Goal: Task Accomplishment & Management: Manage account settings

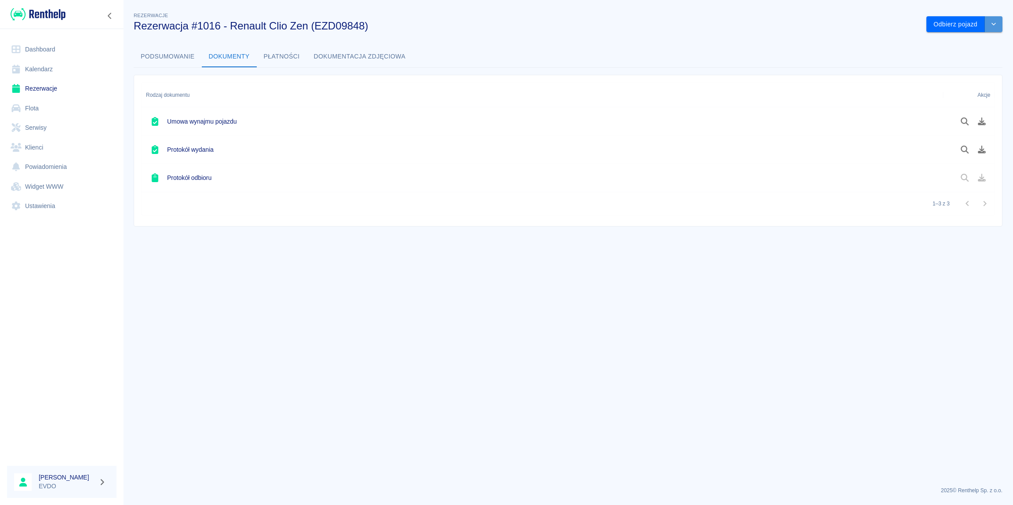
click at [997, 24] on icon "drop-down" at bounding box center [993, 24] width 7 height 6
click at [970, 44] on li "Przedłuż rezerwację" at bounding box center [964, 43] width 69 height 15
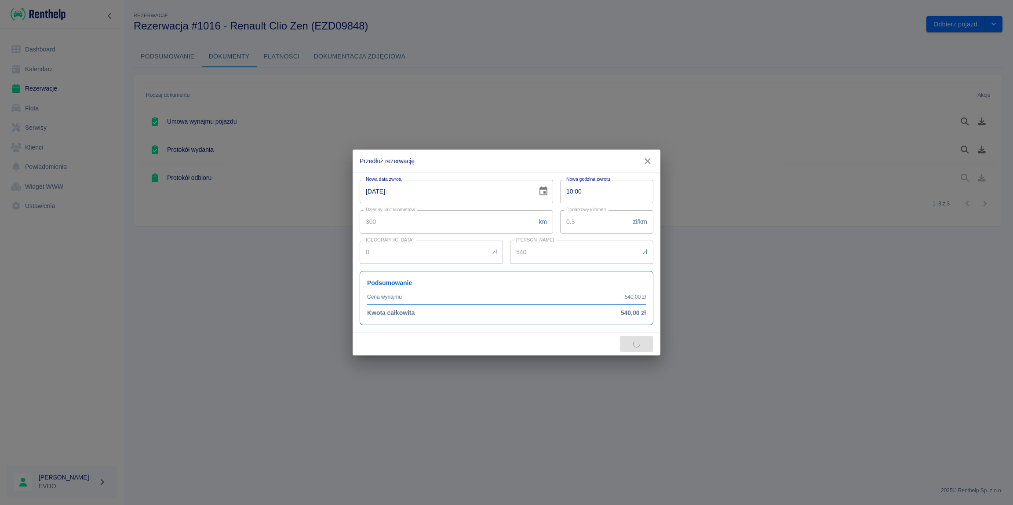
type input "200"
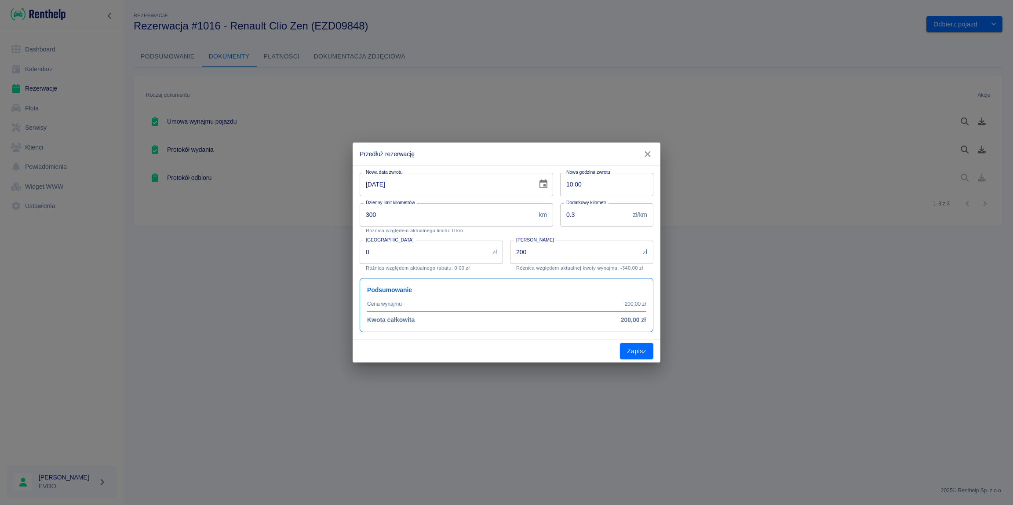
click at [540, 185] on icon "Choose date, selected date is 19 sie 2025" at bounding box center [544, 183] width 8 height 9
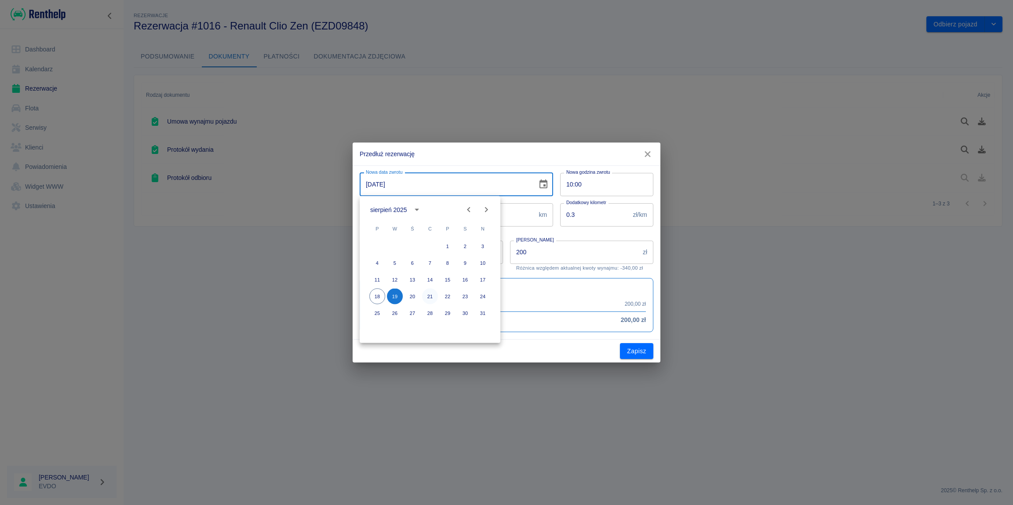
click at [430, 296] on button "21" at bounding box center [430, 296] width 16 height 16
type input "[DATE]"
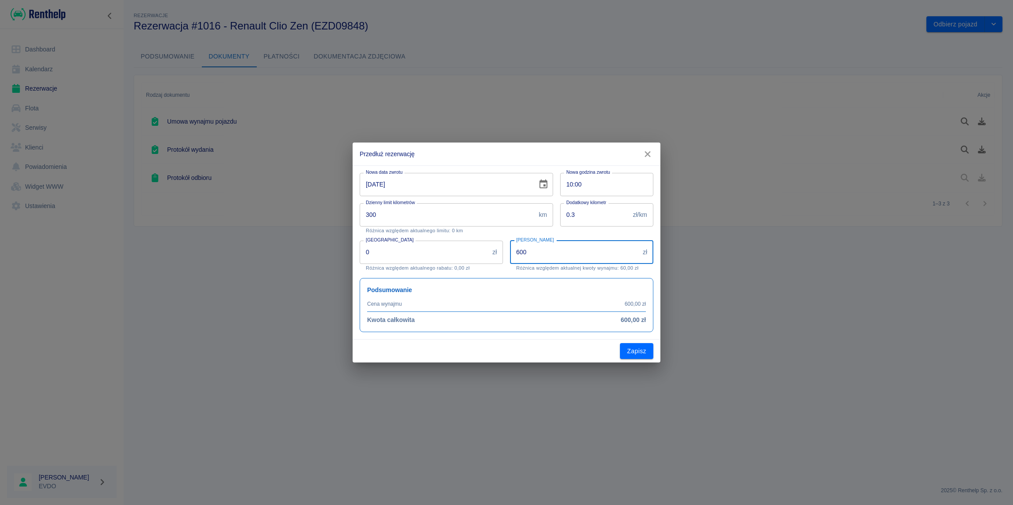
drag, startPoint x: 514, startPoint y: 259, endPoint x: 427, endPoint y: 278, distance: 90.1
click at [510, 264] on input "600" at bounding box center [574, 252] width 129 height 23
type input "540"
click at [597, 181] on input "10:00" at bounding box center [603, 184] width 87 height 23
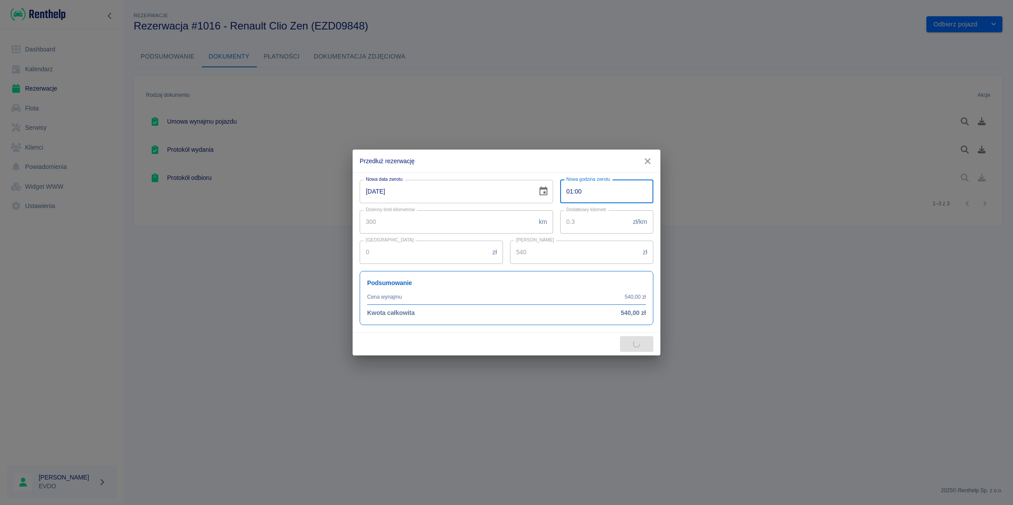
type input "14:00"
type input "800"
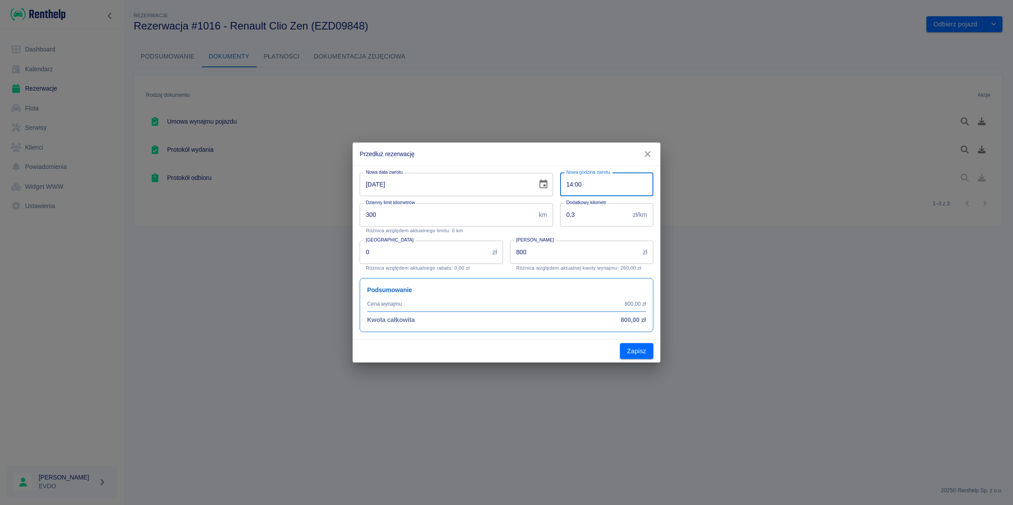
type input "14:00"
click at [538, 336] on div "Nowa data zwrotu [DATE] Nowa data zwrotu Nowa godzina zwrotu 14:00 Nowa godzina…" at bounding box center [507, 252] width 308 height 174
drag, startPoint x: 565, startPoint y: 255, endPoint x: 486, endPoint y: 252, distance: 78.3
click at [510, 252] on input "800" at bounding box center [574, 252] width 129 height 23
type input "540"
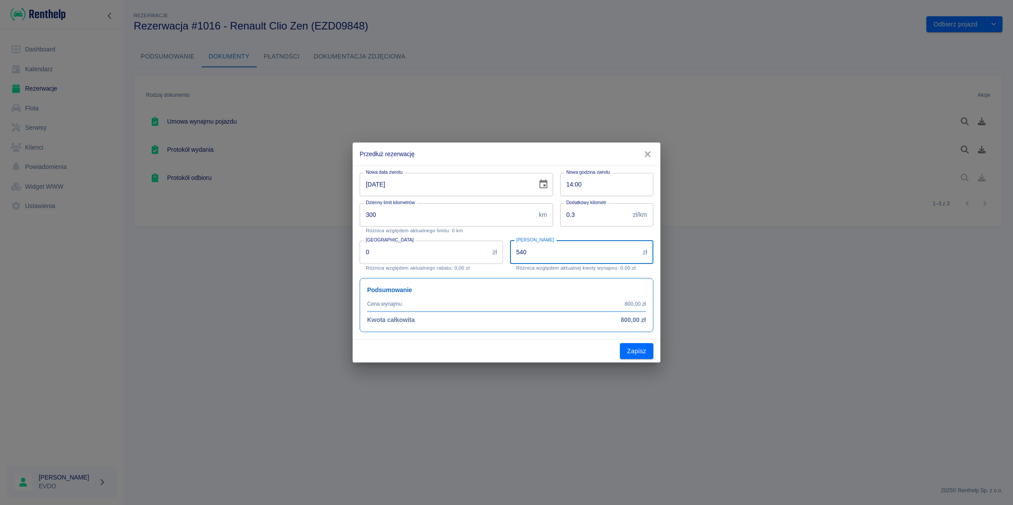
click at [532, 347] on div "Zapisz" at bounding box center [507, 350] width 308 height 23
click at [631, 346] on button "Zapisz" at bounding box center [636, 351] width 33 height 16
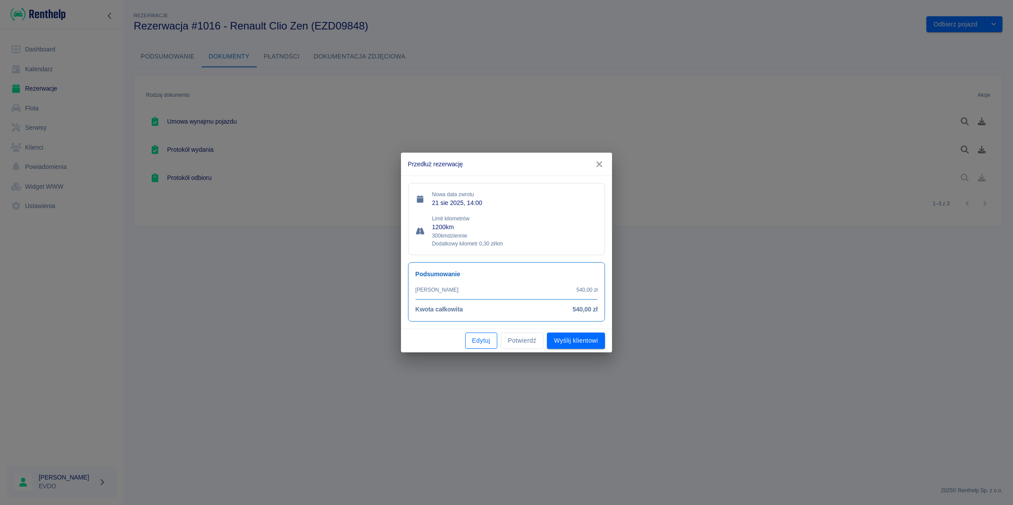
click at [485, 346] on button "Edytuj" at bounding box center [481, 340] width 32 height 16
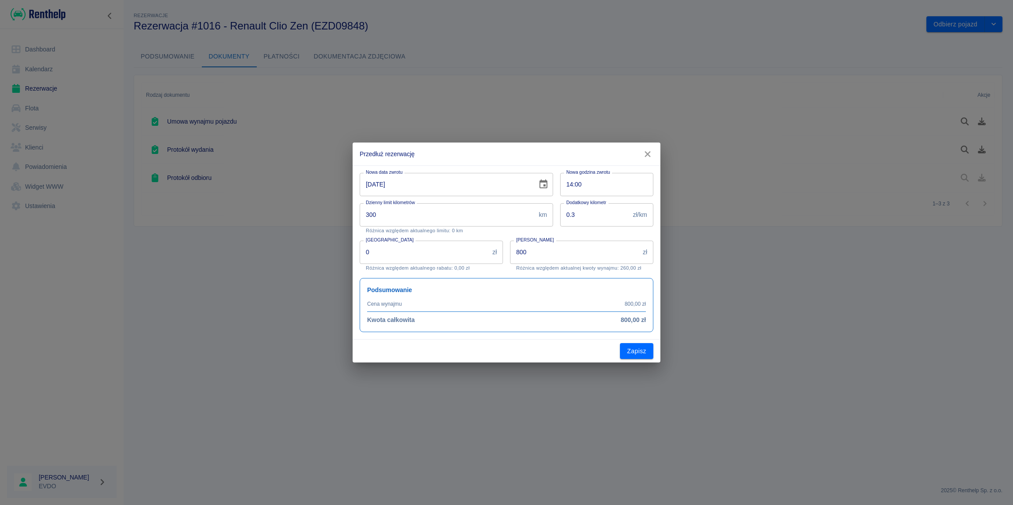
click at [407, 220] on input "300" at bounding box center [447, 214] width 175 height 23
click at [631, 352] on button "Zapisz" at bounding box center [636, 351] width 33 height 16
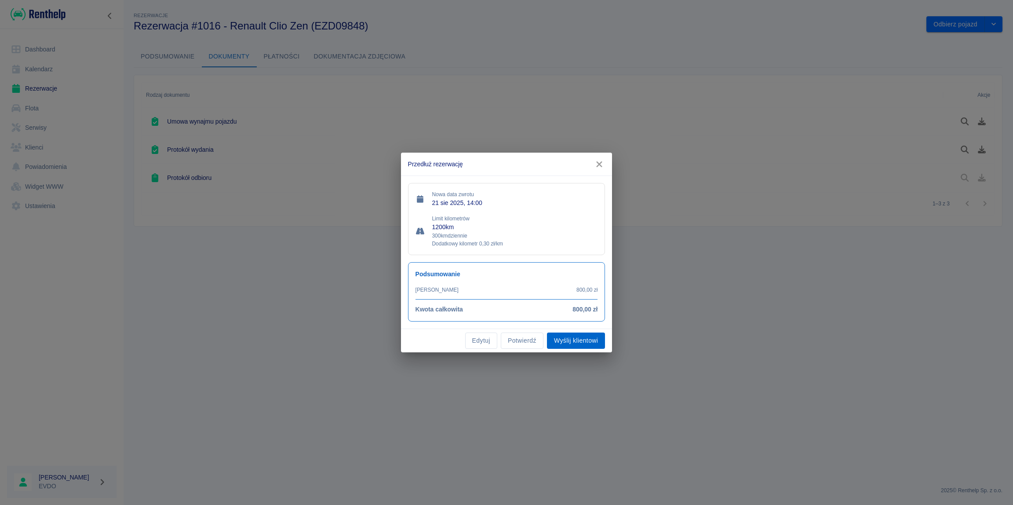
click at [564, 339] on button "Wyślij klientowi" at bounding box center [576, 340] width 58 height 16
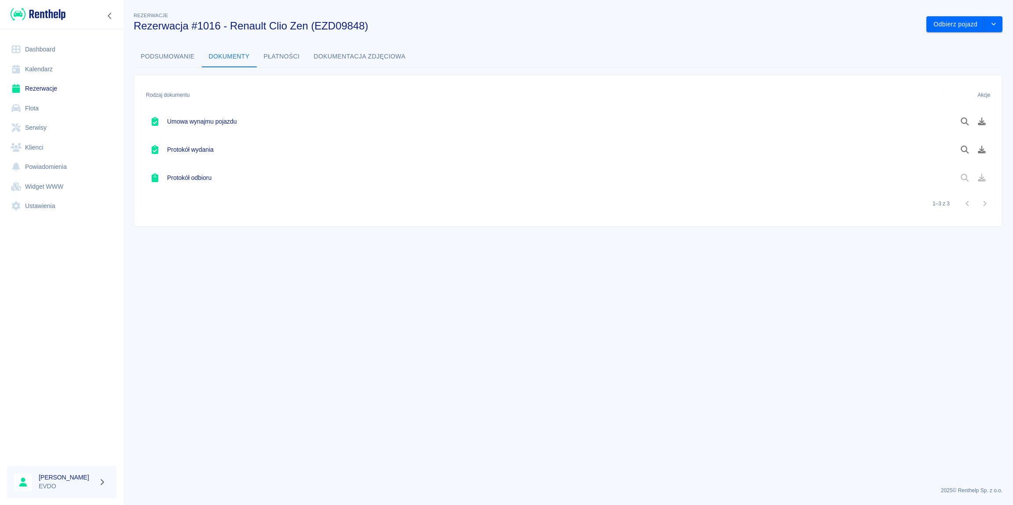
click at [169, 56] on button "Podsumowanie" at bounding box center [168, 56] width 68 height 21
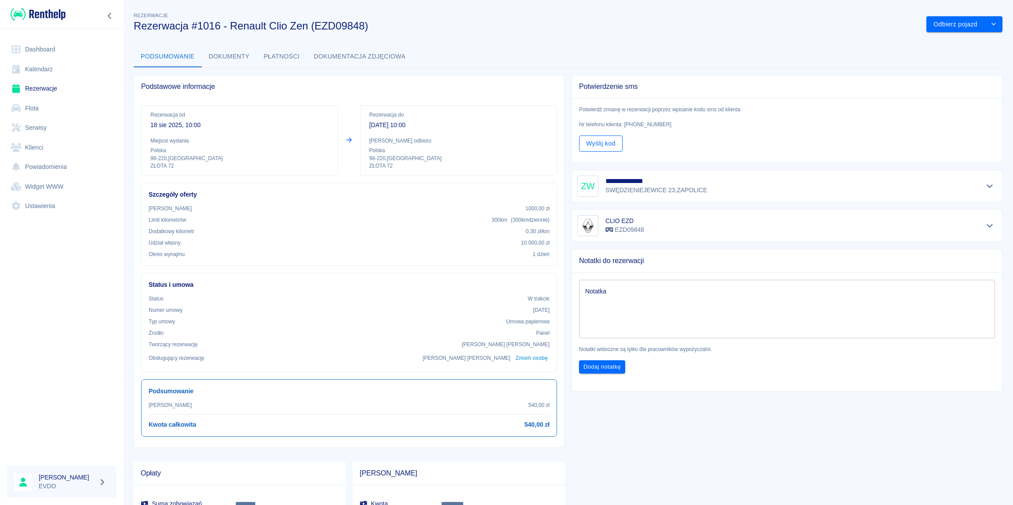
click at [596, 147] on button "Wyślij kod" at bounding box center [601, 143] width 44 height 16
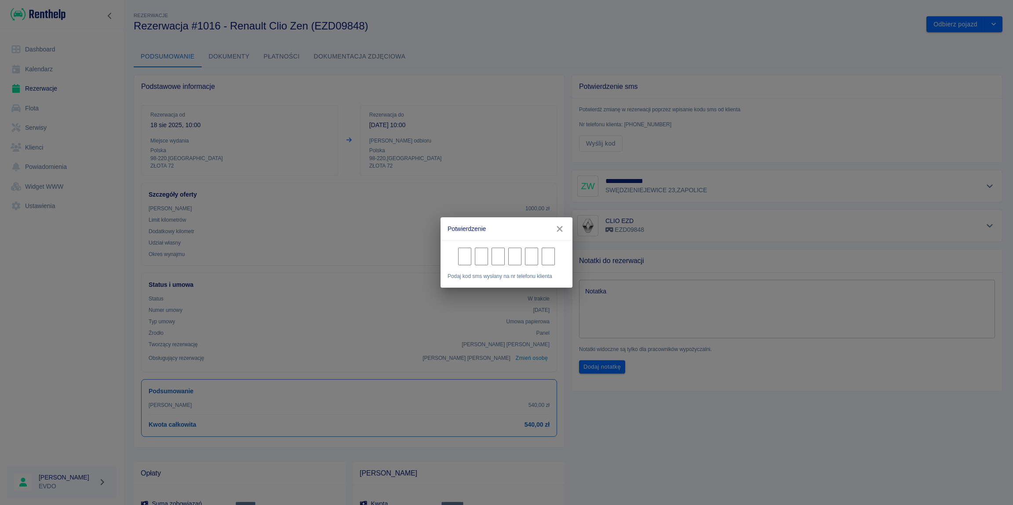
type input "2"
type input "5"
type input "3"
type input "2"
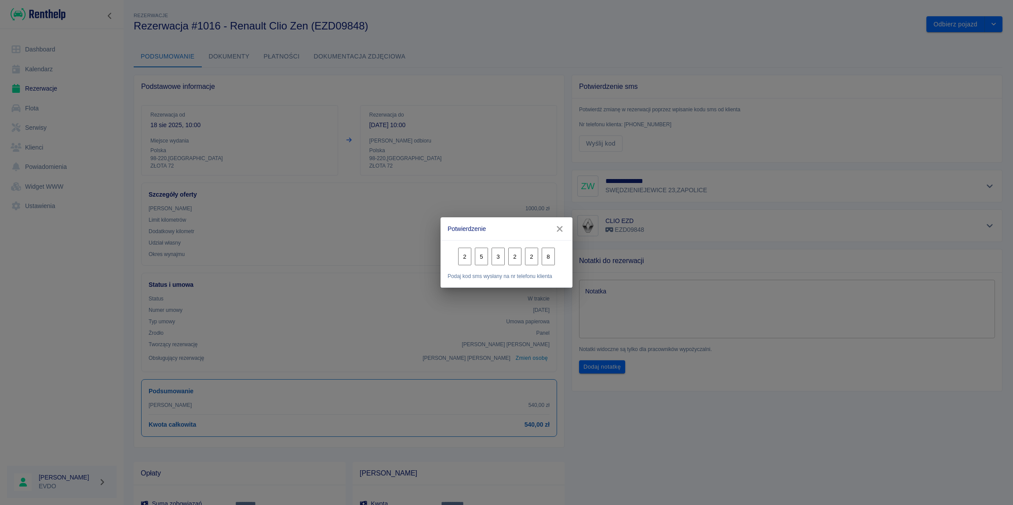
type input "8"
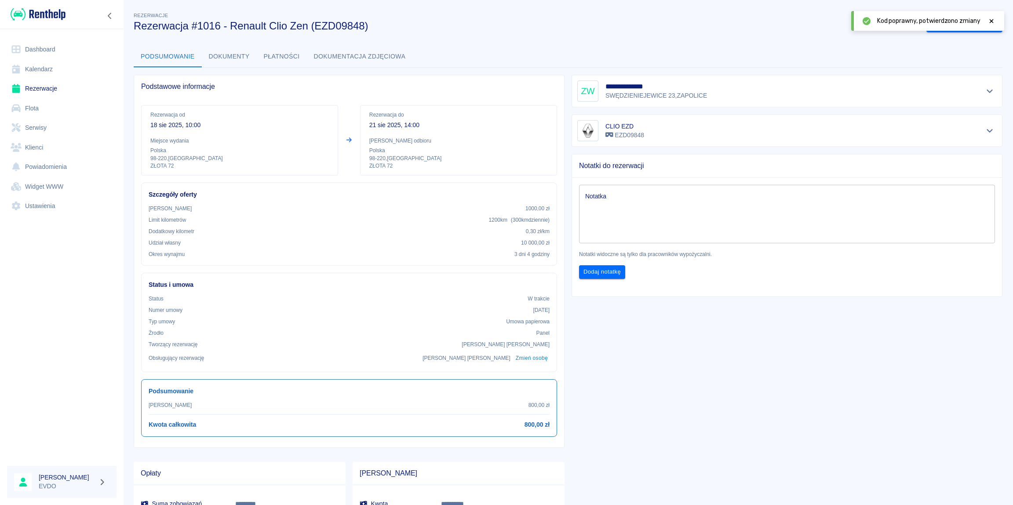
click at [661, 328] on div "**********" at bounding box center [784, 345] width 438 height 554
click at [386, 187] on div "Szczegóły oferty Kaucja 1000,00 zł Limit kilometrów 1200 km ( 300 km dziennie )…" at bounding box center [349, 223] width 416 height 83
click at [493, 219] on p "1200 km ( 300 km dziennie )" at bounding box center [519, 220] width 61 height 8
click at [489, 219] on p "1200 km ( 300 km dziennie )" at bounding box center [519, 220] width 61 height 8
click at [454, 79] on div "Podstawowe informacje" at bounding box center [349, 86] width 430 height 23
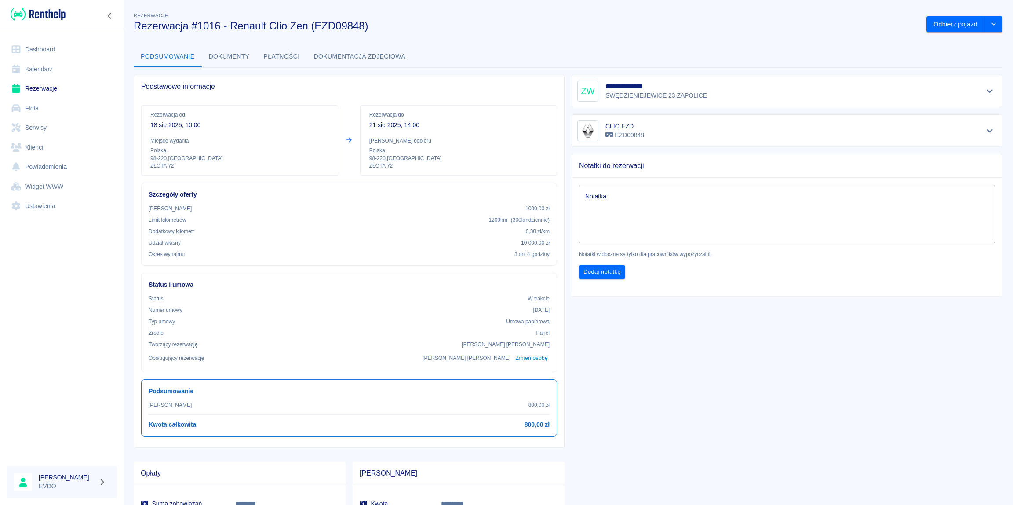
click at [740, 49] on div "Podsumowanie Dokumenty Płatności Dokumentacja zdjęciowa" at bounding box center [568, 56] width 869 height 21
